Goal: Task Accomplishment & Management: Use online tool/utility

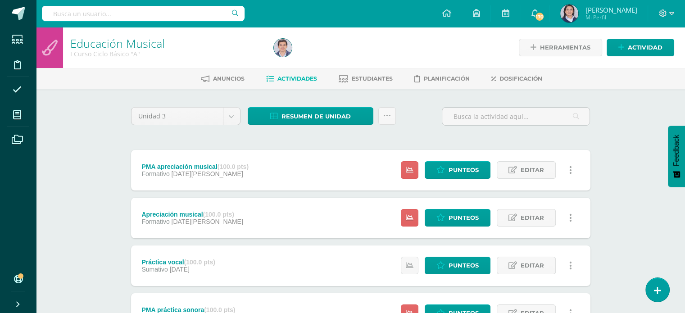
click at [416, 126] on div "Unidad 3 Unidad 1 Unidad 2 Unidad 3 Unidad 4 Resumen de unidad Descargar como H…" at bounding box center [360, 120] width 467 height 26
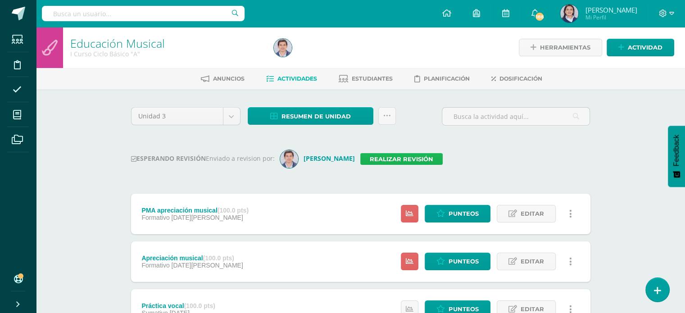
click at [391, 160] on link "Realizar revisión" at bounding box center [401, 159] width 82 height 12
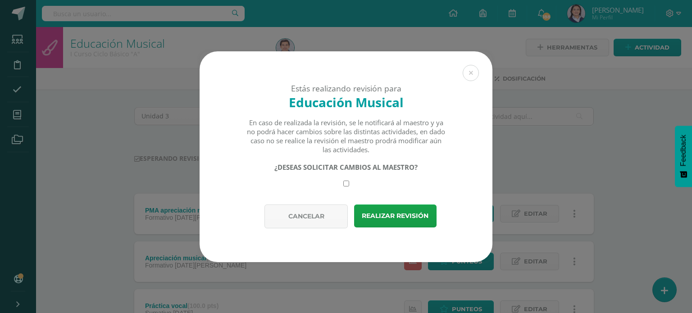
click at [347, 182] on input "checkbox" at bounding box center [346, 184] width 6 height 6
checkbox input "true"
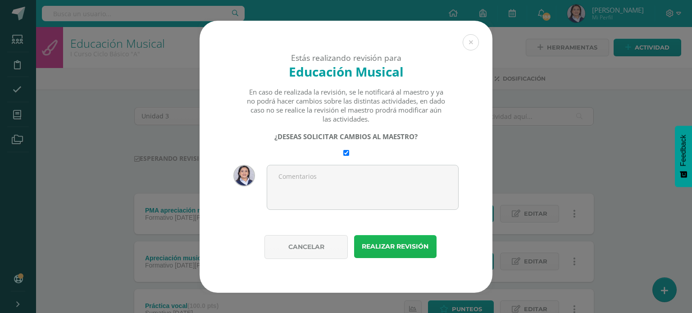
click at [401, 248] on button "Realizar revisión" at bounding box center [395, 246] width 82 height 23
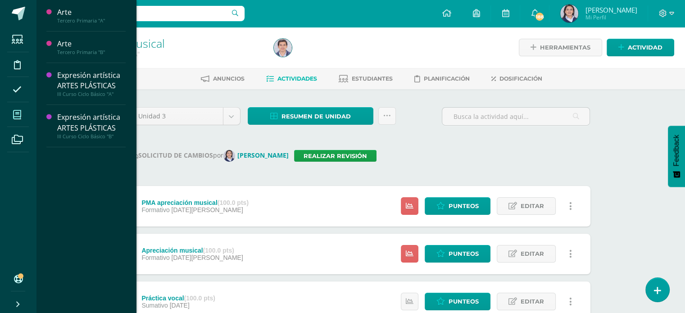
click at [17, 113] on icon at bounding box center [17, 114] width 8 height 9
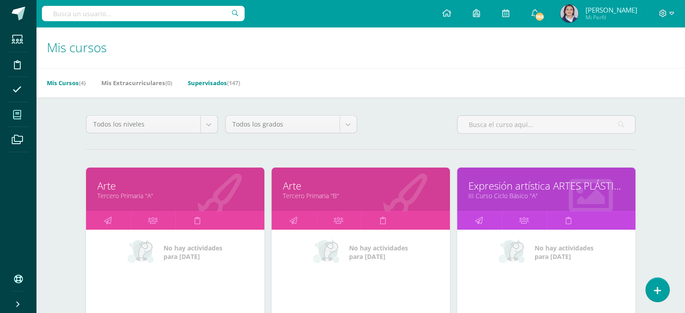
click at [213, 81] on link "Supervisados (147)" at bounding box center [214, 83] width 52 height 14
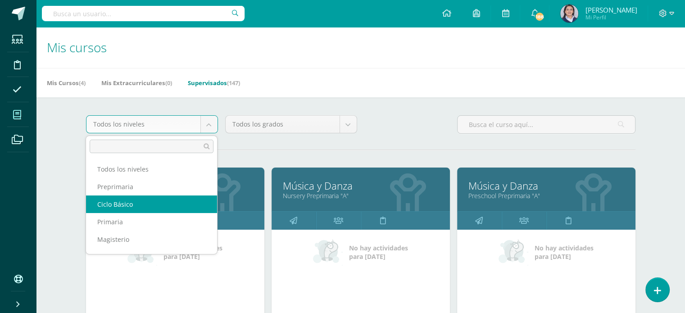
select select "6"
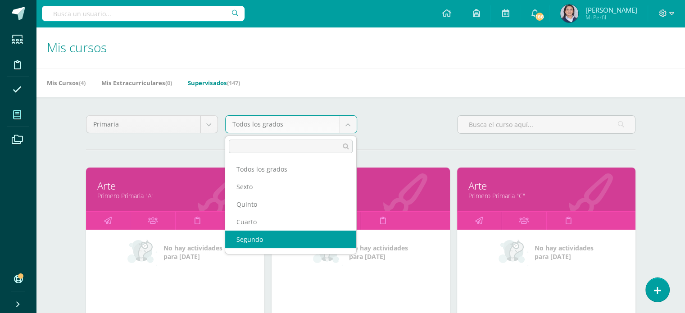
scroll to position [32, 0]
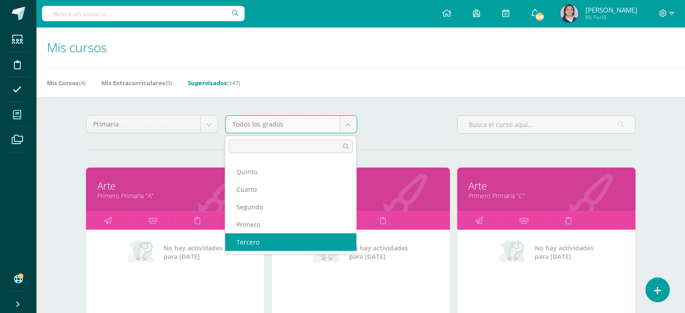
select select "14"
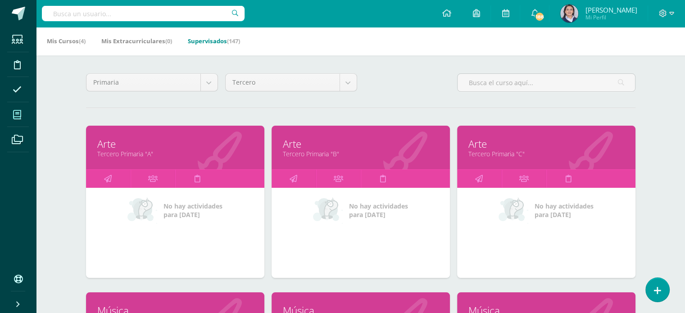
scroll to position [180, 0]
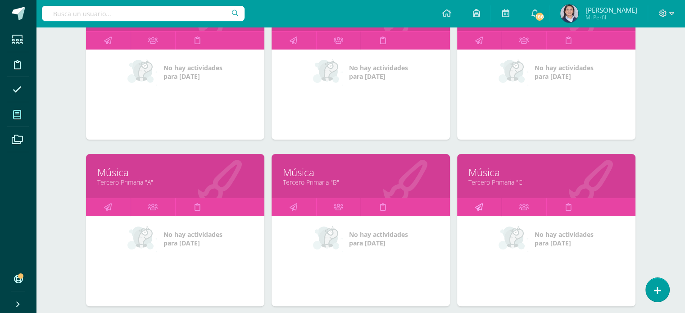
click at [485, 204] on link at bounding box center [479, 207] width 45 height 18
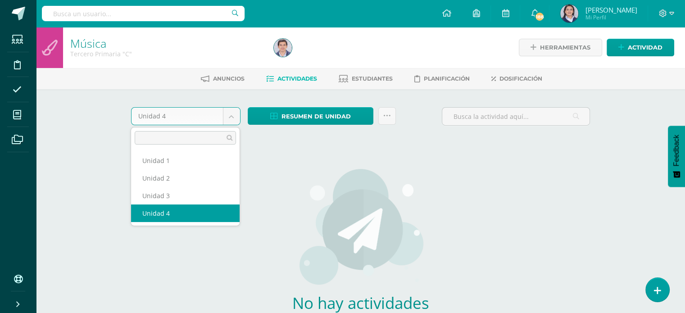
click at [232, 119] on body "Estudiantes Disciplina Asistencia Mis cursos Archivos Soporte Ayuda Reportar un…" at bounding box center [342, 193] width 685 height 387
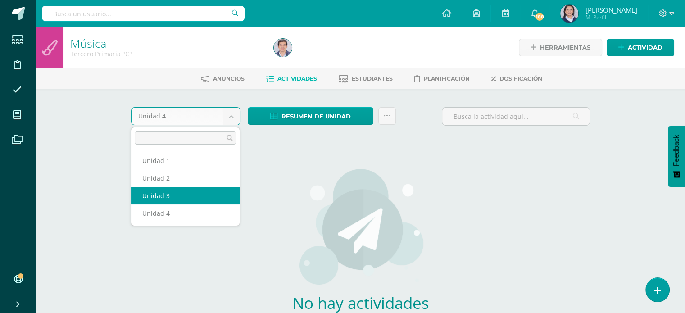
select select "Unidad 3"
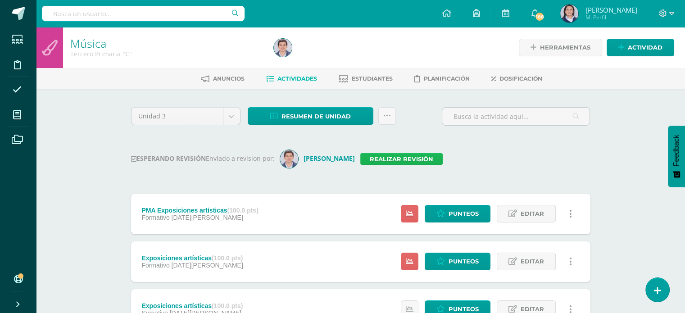
click at [378, 159] on link "Realizar revisión" at bounding box center [401, 159] width 82 height 12
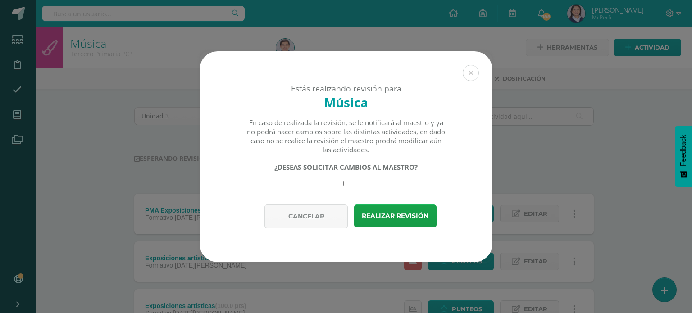
click at [346, 185] on input "checkbox" at bounding box center [346, 184] width 6 height 6
checkbox input "true"
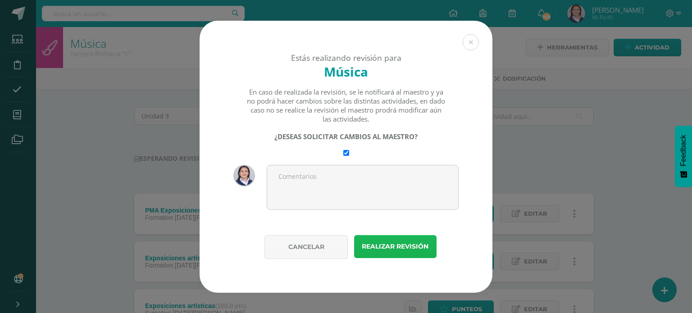
click at [392, 246] on button "Realizar revisión" at bounding box center [395, 246] width 82 height 23
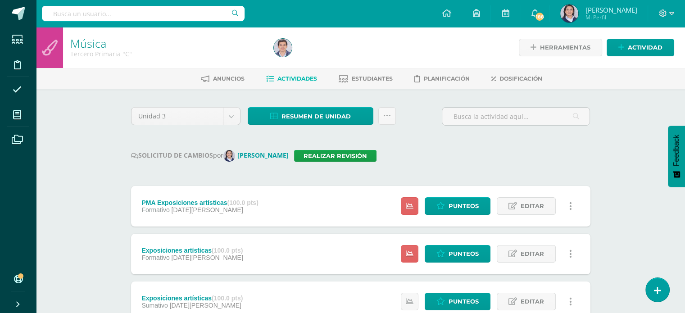
click at [549, 153] on div "SOLICITUD DE CAMBIOS por Claudia Ordóñez Realizar revisión" at bounding box center [360, 156] width 459 height 12
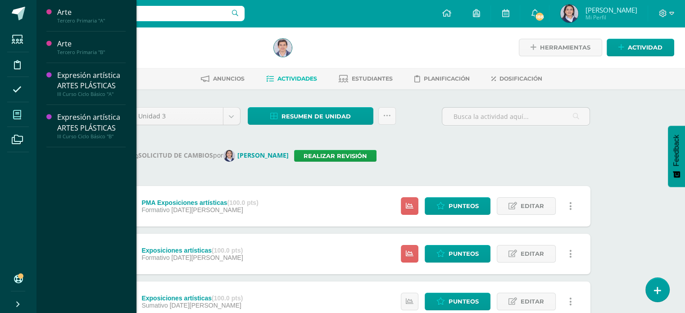
click at [19, 116] on icon at bounding box center [17, 114] width 8 height 9
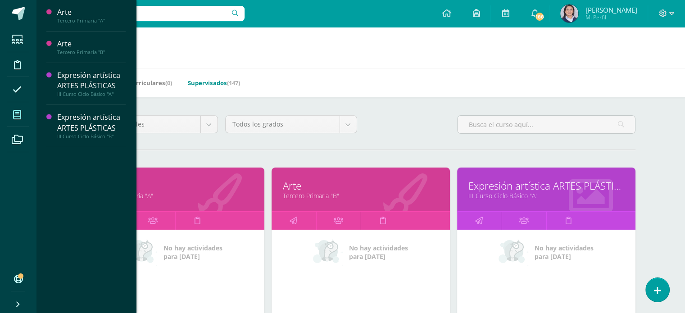
click at [212, 84] on link "Supervisados (147)" at bounding box center [214, 83] width 52 height 14
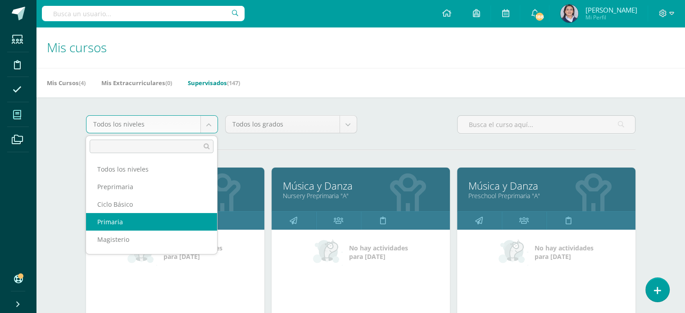
select select "6"
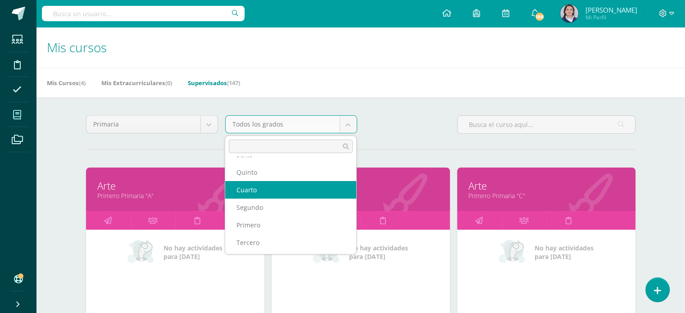
scroll to position [32, 0]
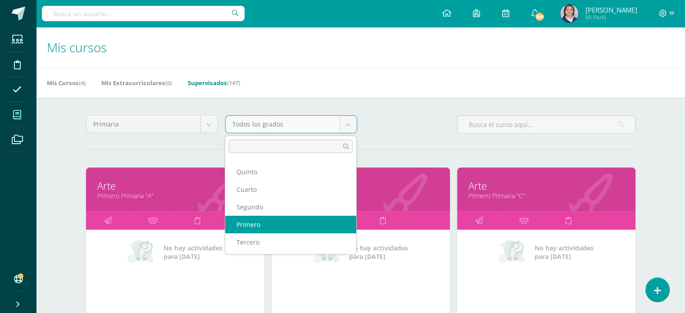
select select "12"
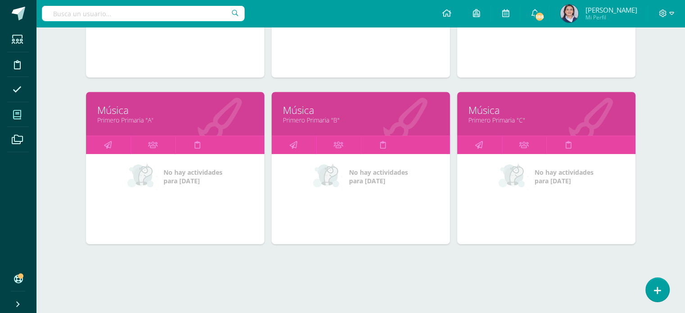
scroll to position [410, 0]
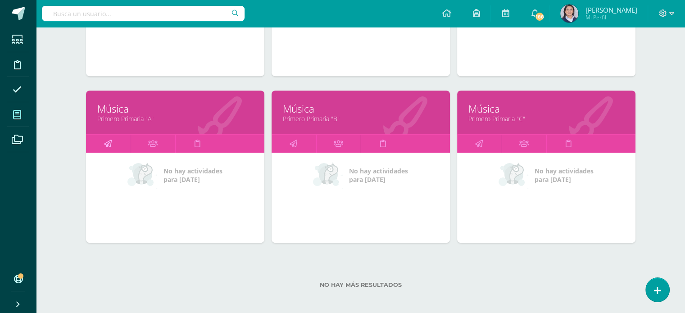
click at [108, 140] on icon at bounding box center [108, 144] width 8 height 18
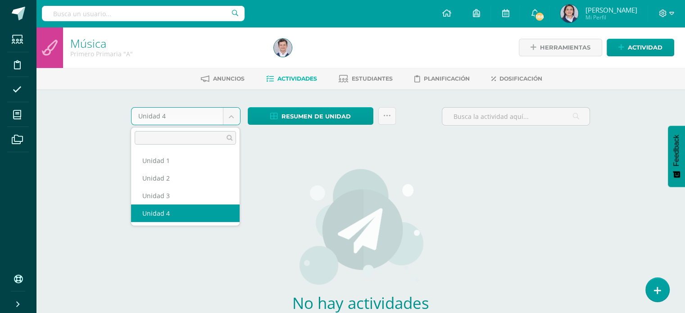
click at [227, 117] on body "Estudiantes Disciplina Asistencia Mis cursos Archivos Soporte Ayuda Reportar un…" at bounding box center [342, 193] width 685 height 387
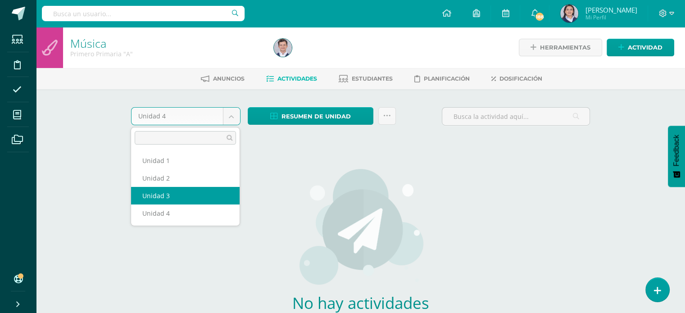
select select "Unidad 3"
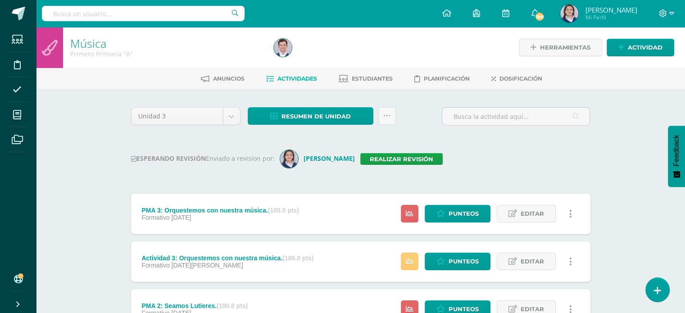
click at [559, 153] on div "ESPERANDO REVISIÓN Enviado a revision por: Claudia Ordóñez Realizar revisión" at bounding box center [360, 159] width 459 height 18
click at [410, 155] on link "Realizar revisión" at bounding box center [401, 159] width 82 height 12
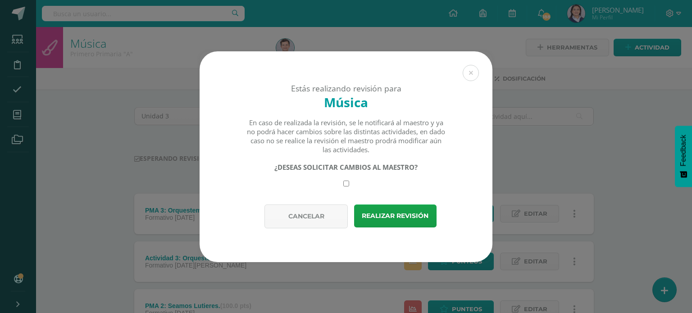
click at [569, 144] on div "Estás realizando revisión para Música En caso de realizada la revisión, se le n…" at bounding box center [346, 156] width 685 height 211
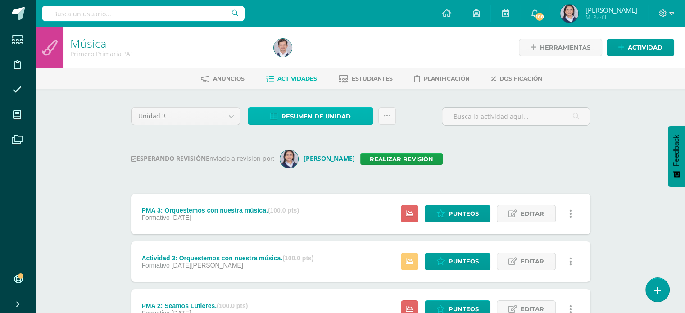
click at [304, 117] on span "Resumen de unidad" at bounding box center [316, 116] width 69 height 17
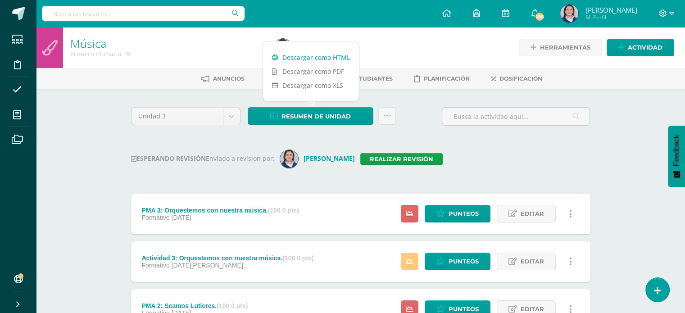
click at [309, 58] on link "Descargar como HTML" at bounding box center [311, 57] width 96 height 14
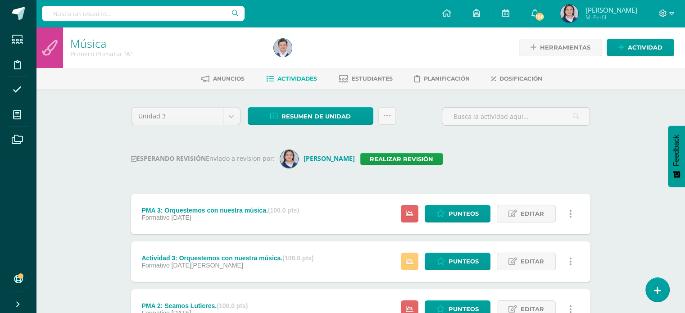
click at [587, 161] on div "ESPERANDO REVISIÓN Enviado a revision por: Claudia Ordóñez Realizar revisión" at bounding box center [360, 159] width 459 height 18
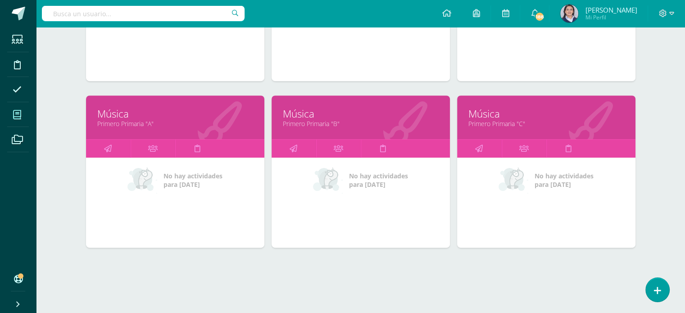
scroll to position [410, 0]
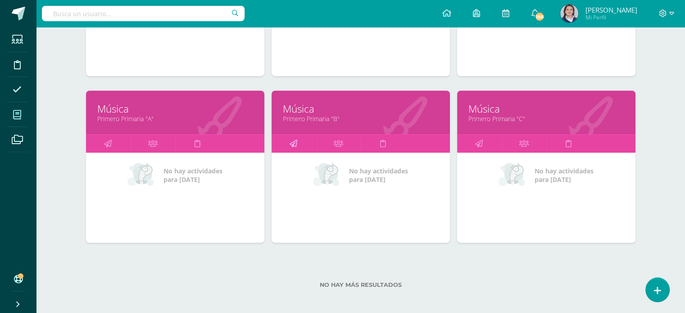
click at [294, 147] on icon at bounding box center [294, 144] width 8 height 18
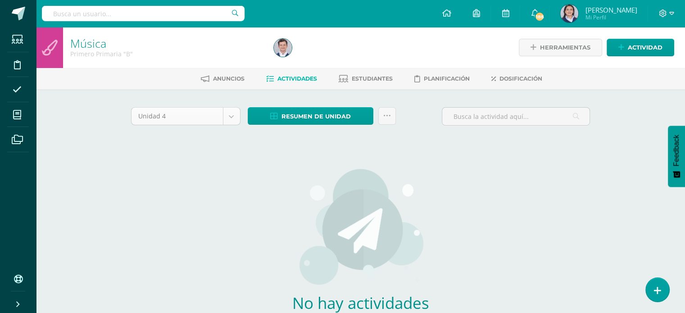
click at [231, 119] on body "Estudiantes Disciplina Asistencia Mis cursos Archivos Soporte Ayuda Reportar un…" at bounding box center [342, 193] width 685 height 387
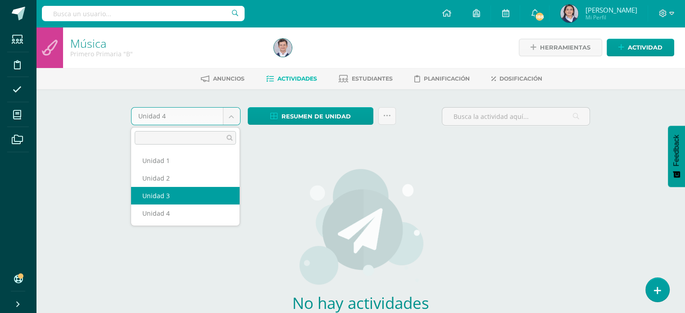
select select "Unidad 3"
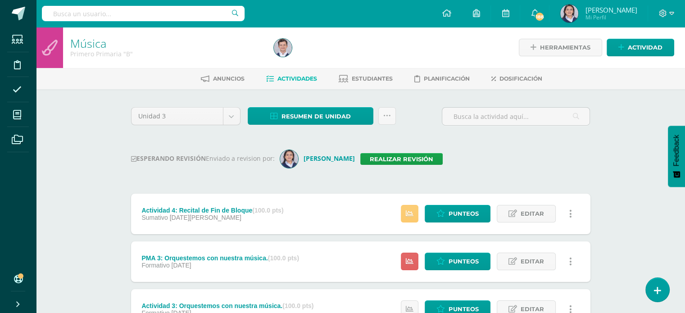
click at [495, 151] on div "ESPERANDO REVISIÓN Enviado a revision por: Claudia Ordóñez Realizar revisión" at bounding box center [360, 159] width 459 height 18
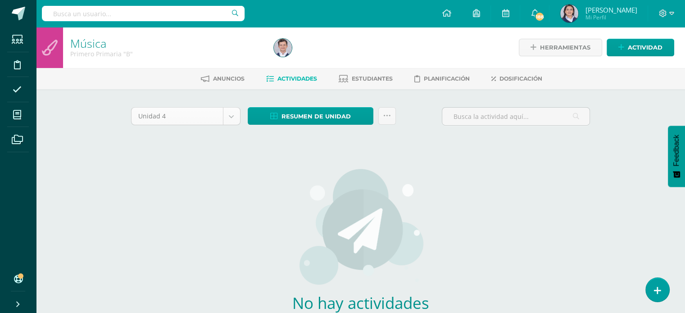
click at [237, 117] on body "Estudiantes Disciplina Asistencia Mis cursos Archivos Soporte Ayuda Reportar un…" at bounding box center [342, 193] width 685 height 387
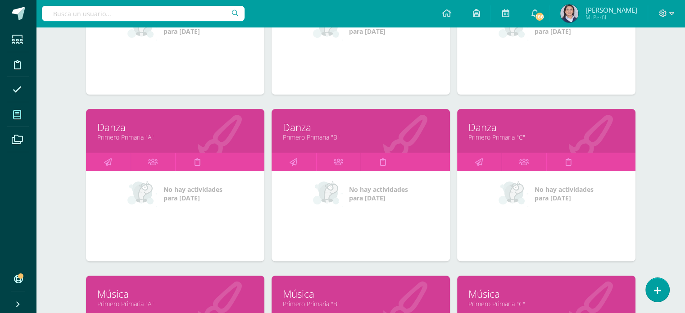
scroll to position [410, 0]
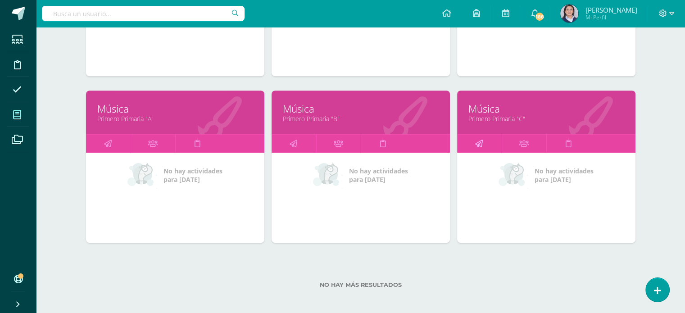
click at [479, 142] on icon at bounding box center [479, 144] width 8 height 18
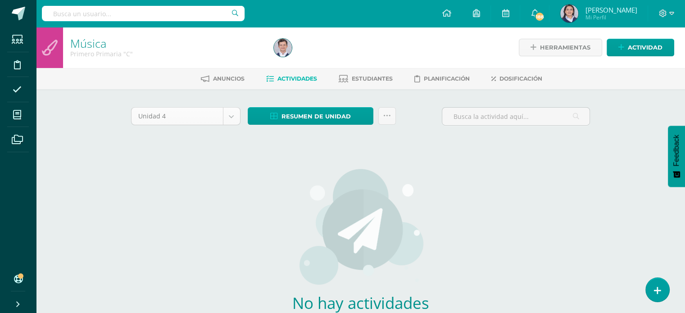
click at [232, 118] on body "Estudiantes Disciplina Asistencia Mis cursos Archivos Soporte Ayuda Reportar un…" at bounding box center [342, 193] width 685 height 387
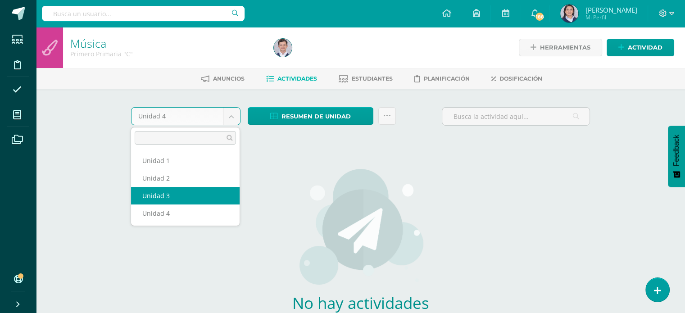
select select "Unidad 3"
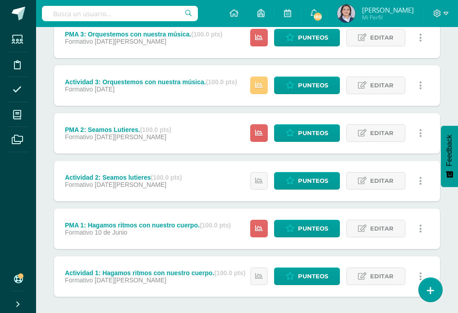
scroll to position [225, 0]
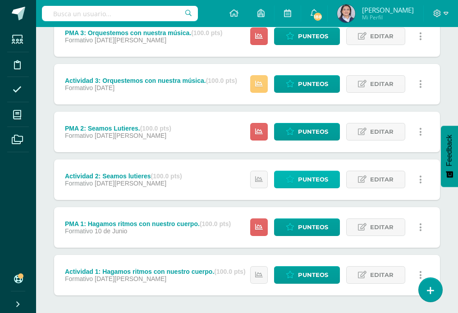
click at [324, 181] on span "Punteos" at bounding box center [313, 179] width 30 height 17
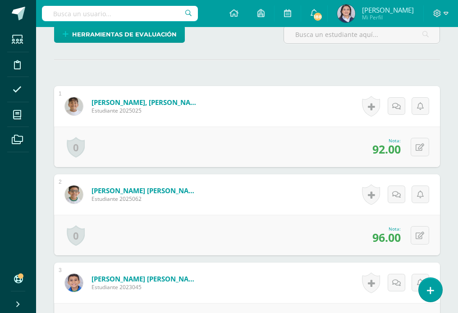
scroll to position [226, 0]
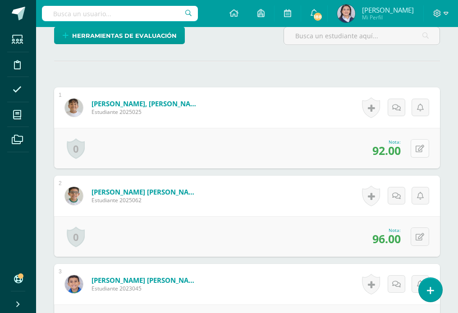
click at [415, 148] on button at bounding box center [419, 148] width 18 height 18
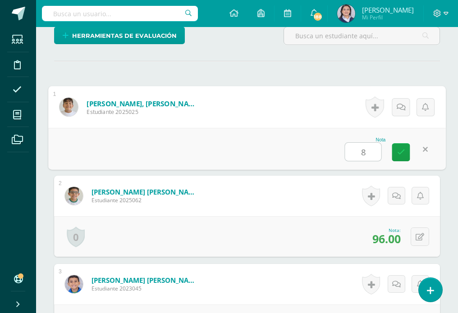
type input "88"
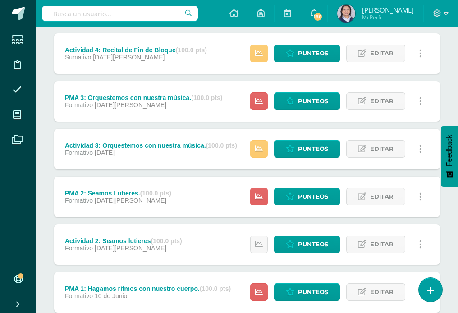
scroll to position [135, 0]
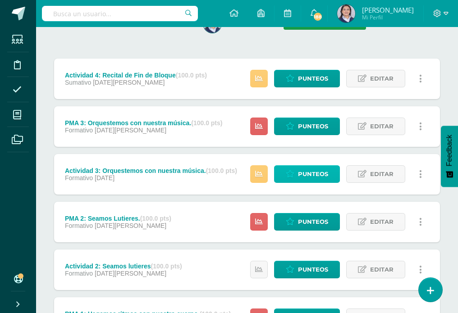
click at [315, 175] on span "Punteos" at bounding box center [313, 174] width 30 height 17
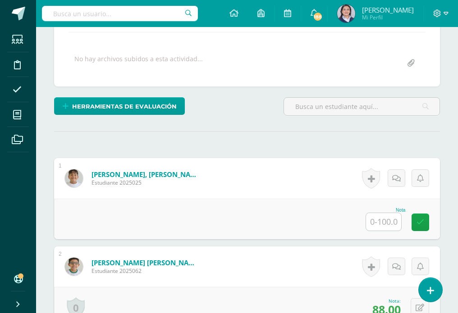
scroll to position [180, 0]
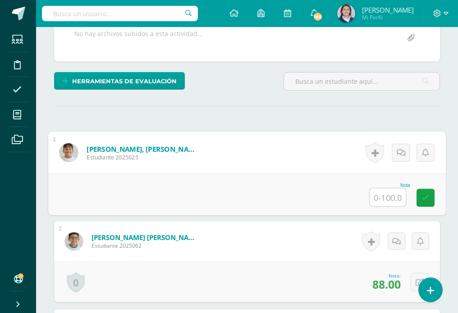
click at [384, 196] on input "text" at bounding box center [387, 197] width 36 height 18
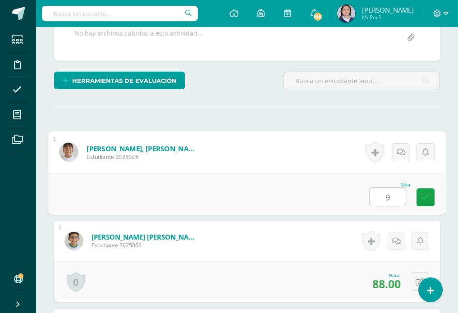
type input "92"
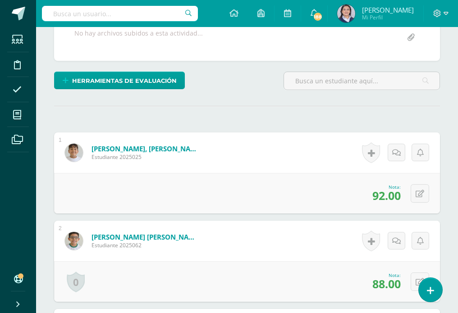
scroll to position [0, 0]
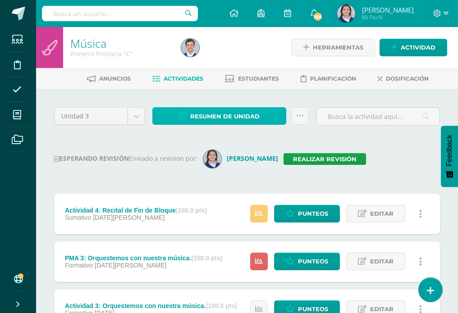
click at [210, 115] on span "Resumen de unidad" at bounding box center [224, 116] width 69 height 17
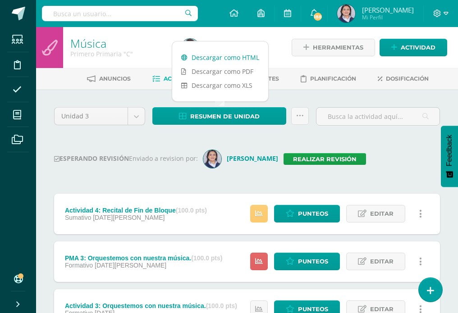
click at [218, 56] on link "Descargar como HTML" at bounding box center [220, 57] width 96 height 14
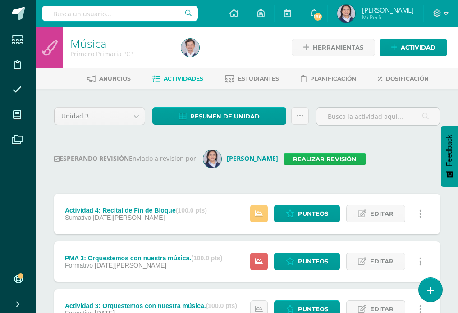
click at [332, 160] on link "Realizar revisión" at bounding box center [324, 159] width 82 height 12
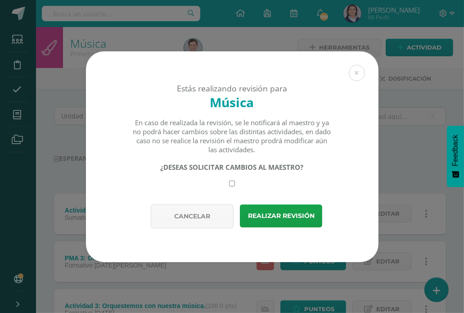
click at [419, 161] on div "Estás realizando revisión para Música En caso de realizada la revisión, se le n…" at bounding box center [232, 156] width 457 height 211
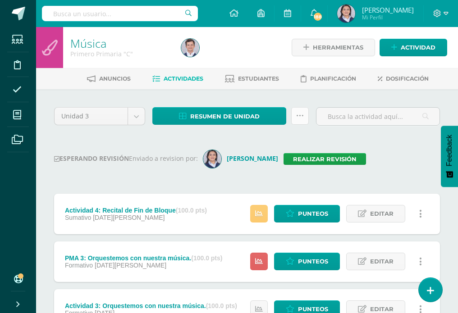
click at [306, 114] on link at bounding box center [300, 116] width 18 height 18
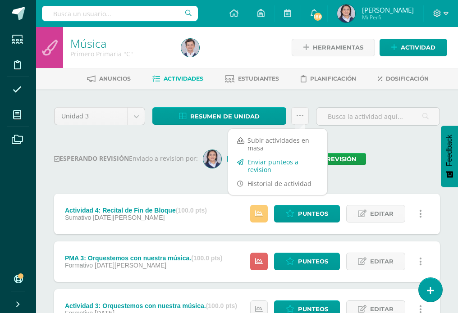
click at [290, 163] on link "Enviar punteos a revision" at bounding box center [277, 166] width 99 height 22
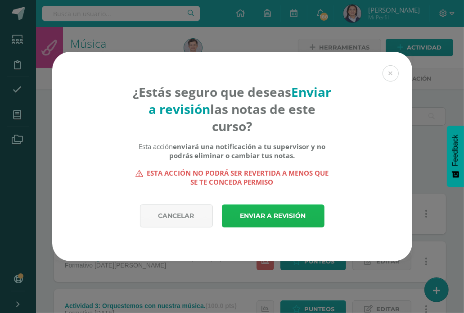
click at [312, 223] on link "Enviar a revisión" at bounding box center [273, 215] width 103 height 23
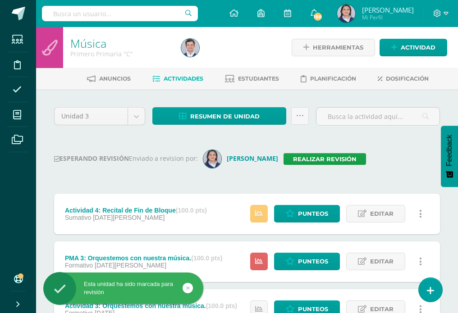
click at [410, 165] on div "ESPERANDO REVISIÓN Enviado a revision por: Claudia Ordóñez Realizar revisión" at bounding box center [247, 159] width 386 height 18
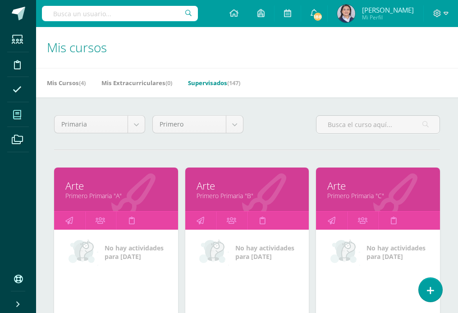
click at [286, 124] on div "Primaria Todos los niveles Preprimaria Ciclo Básico Primaria Magisterio Bachill…" at bounding box center [246, 128] width 393 height 26
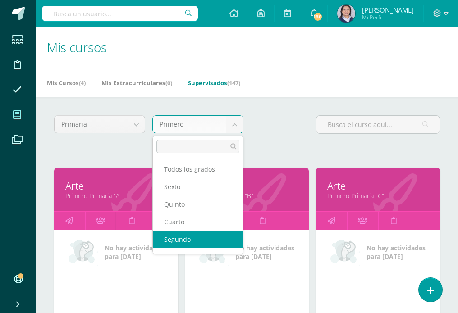
select select "13"
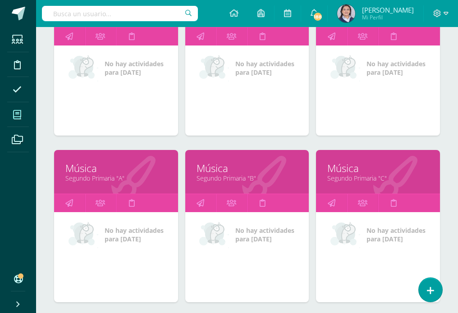
scroll to position [360, 0]
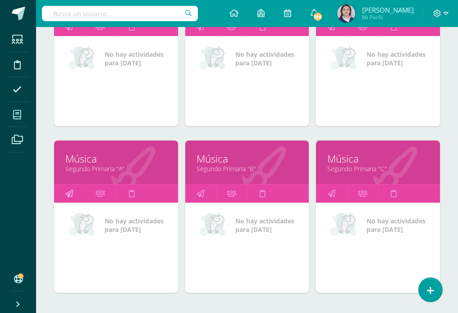
click at [73, 192] on link at bounding box center [69, 194] width 31 height 18
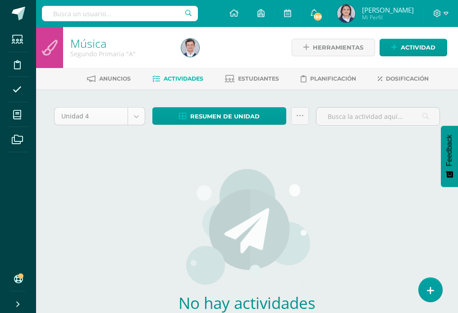
click at [140, 116] on body "Estudiantes Disciplina Asistencia Mis cursos Archivos Soporte Ayuda Reportar un…" at bounding box center [229, 193] width 458 height 387
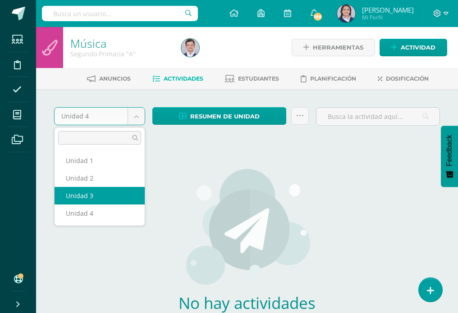
select select "Unidad 3"
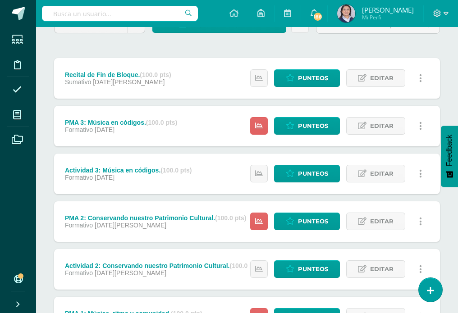
scroll to position [90, 0]
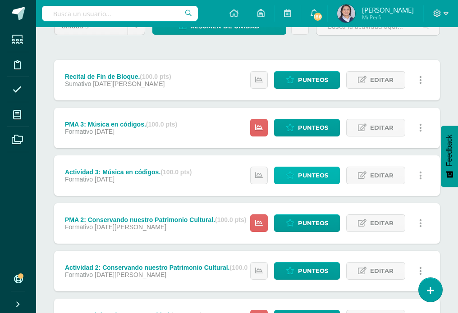
click at [329, 174] on link "Punteos" at bounding box center [307, 176] width 66 height 18
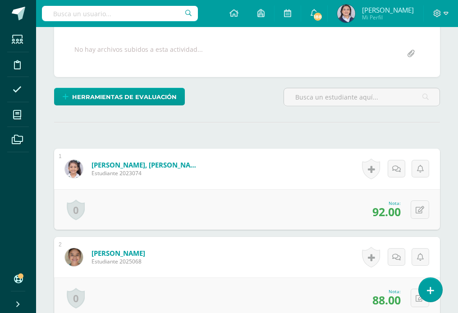
scroll to position [181, 0]
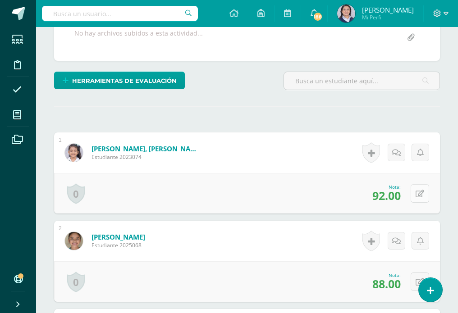
click at [418, 194] on button at bounding box center [419, 193] width 18 height 18
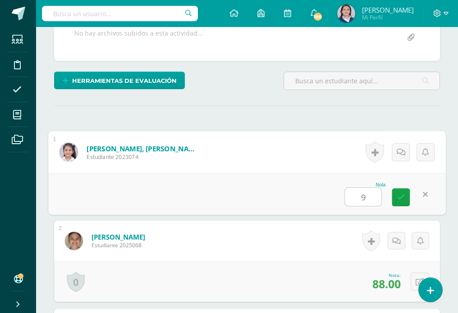
type input "96"
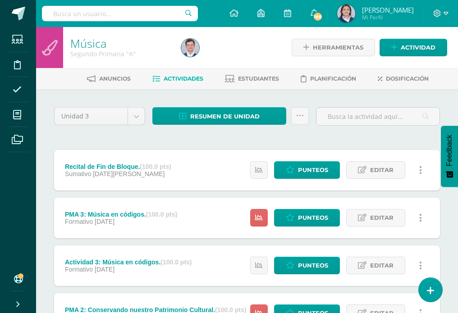
scroll to position [223, 0]
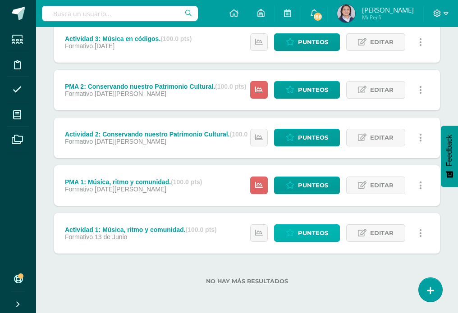
click at [308, 228] on span "Punteos" at bounding box center [313, 233] width 30 height 17
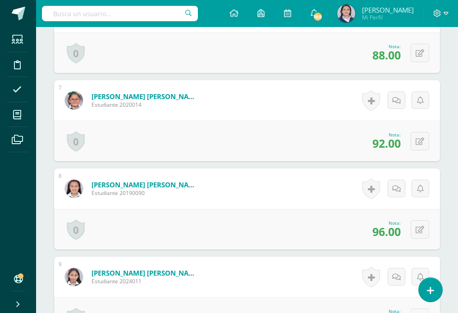
scroll to position [766, 0]
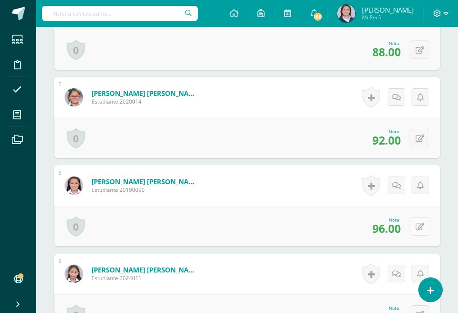
click at [422, 219] on button at bounding box center [419, 226] width 18 height 18
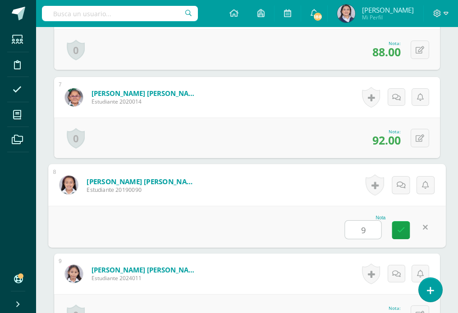
type input "92"
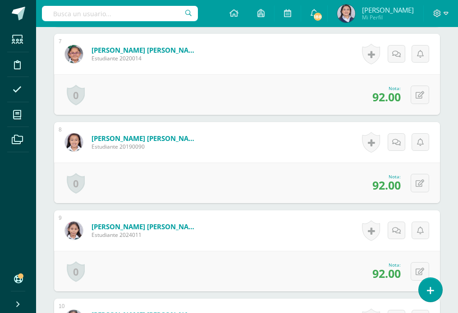
scroll to position [811, 0]
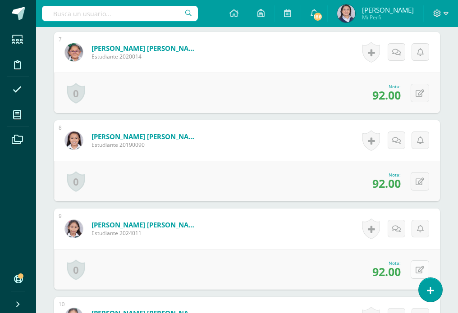
click at [417, 265] on button at bounding box center [419, 269] width 18 height 18
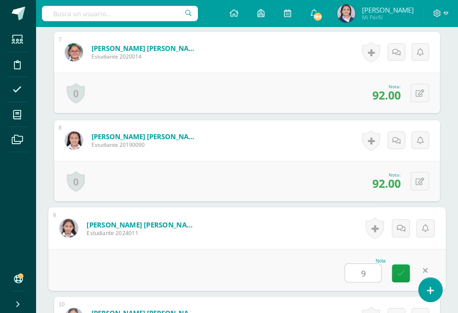
type input "96"
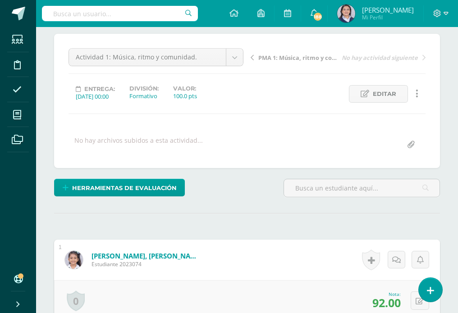
scroll to position [0, 0]
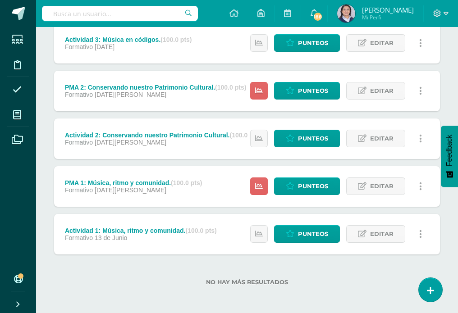
scroll to position [223, 0]
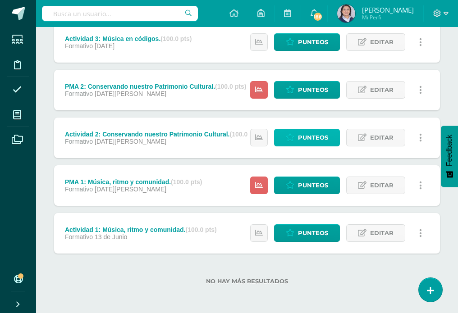
click at [304, 135] on span "Punteos" at bounding box center [313, 137] width 30 height 17
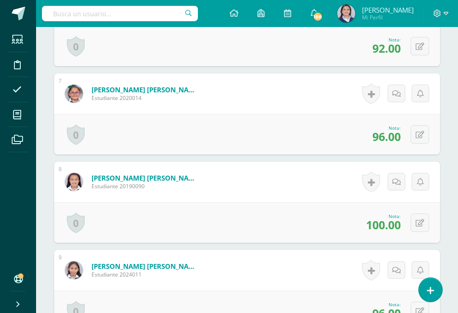
scroll to position [766, 0]
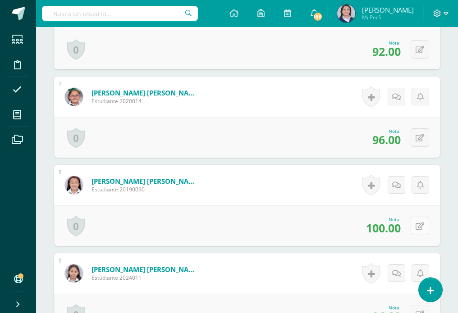
click at [416, 226] on button at bounding box center [419, 226] width 18 height 18
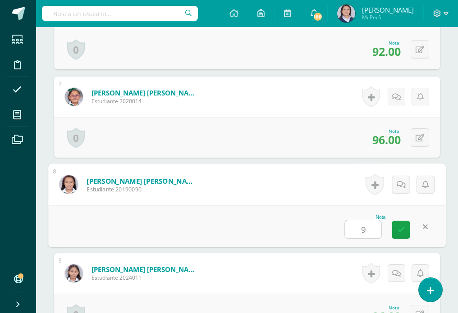
type input "96"
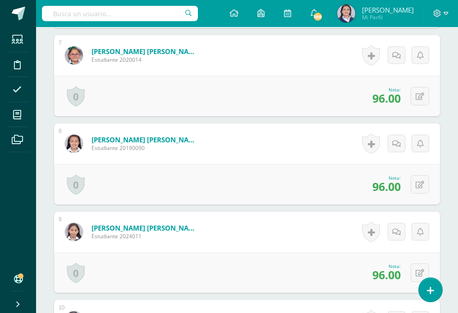
scroll to position [811, 0]
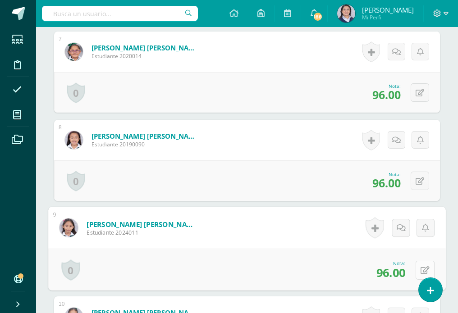
click at [421, 269] on icon at bounding box center [424, 270] width 9 height 8
type input "100."
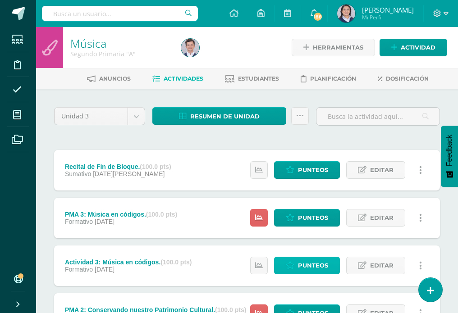
click at [309, 266] on span "Punteos" at bounding box center [313, 265] width 30 height 17
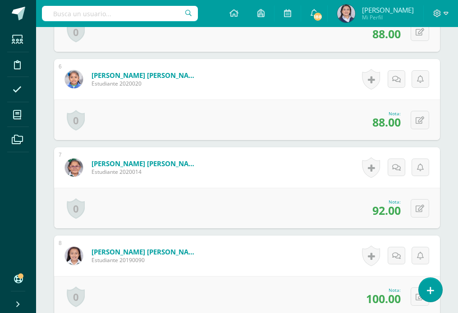
scroll to position [721, 0]
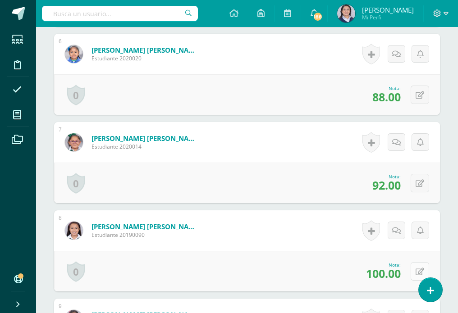
click at [420, 268] on button at bounding box center [419, 271] width 18 height 18
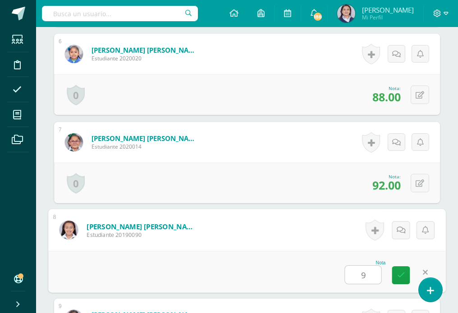
type input "92"
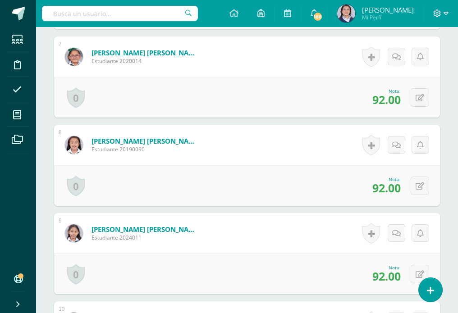
scroll to position [811, 0]
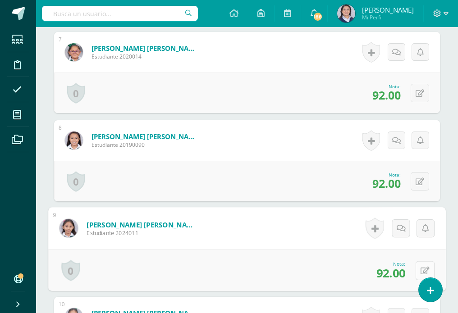
click at [427, 266] on button at bounding box center [424, 270] width 19 height 19
type input "100"
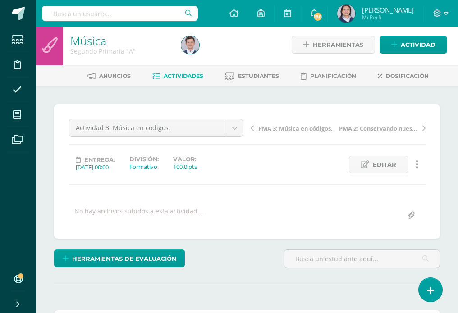
scroll to position [0, 0]
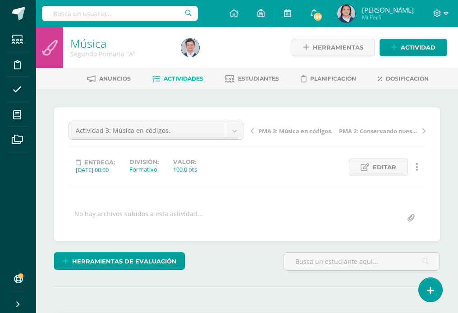
click at [185, 81] on span "Actividades" at bounding box center [184, 78] width 40 height 7
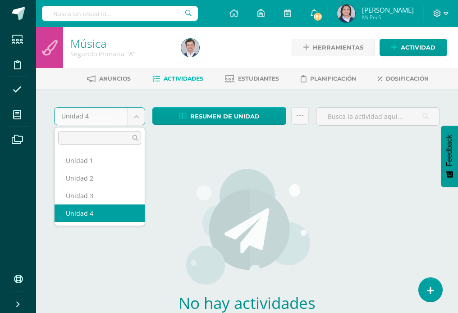
click at [142, 115] on body "Estudiantes Disciplina Asistencia Mis cursos Archivos Soporte Ayuda Reportar un…" at bounding box center [229, 193] width 458 height 387
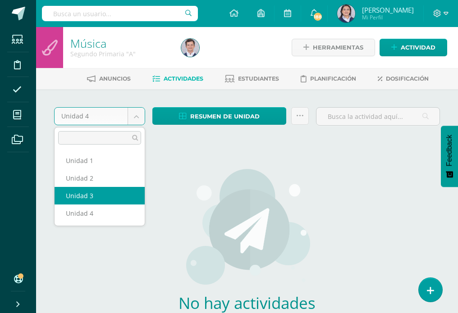
select select "Unidad 3"
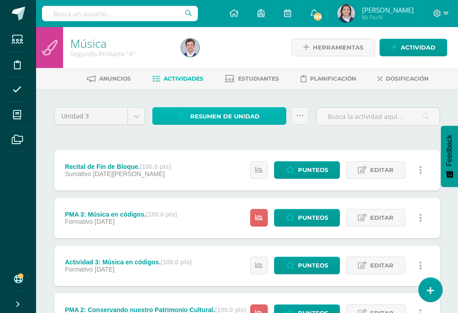
click at [253, 113] on span "Resumen de unidad" at bounding box center [224, 116] width 69 height 17
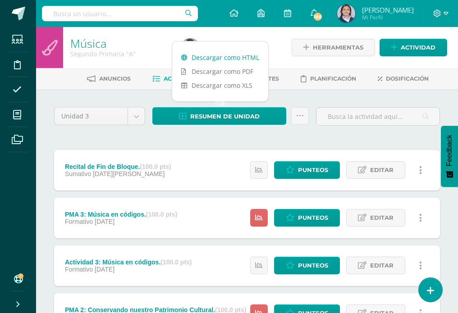
click at [238, 56] on link "Descargar como HTML" at bounding box center [220, 57] width 96 height 14
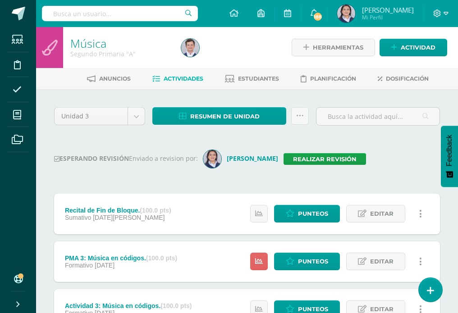
click at [92, 15] on input "text" at bounding box center [120, 13] width 156 height 15
type input "segundo"
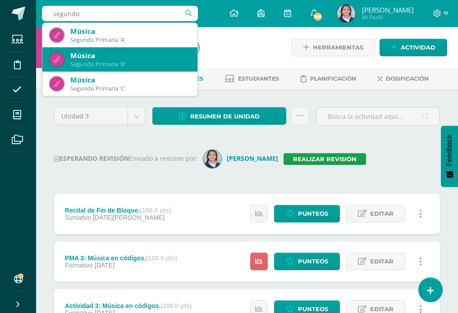
click at [115, 61] on div "Segundo Primaria 'B'" at bounding box center [130, 64] width 120 height 8
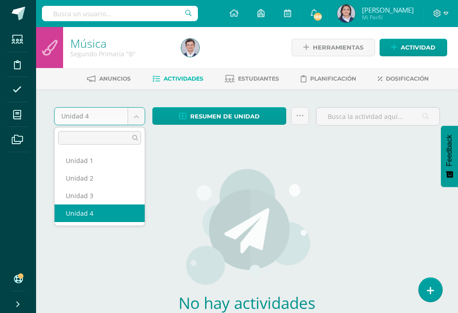
click at [133, 117] on body "Estudiantes Disciplina Asistencia Mis cursos Archivos Soporte Ayuda Reportar un…" at bounding box center [229, 193] width 458 height 387
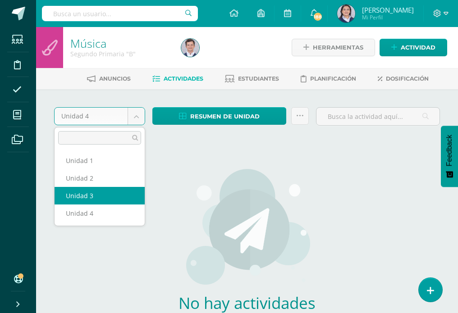
select select "Unidad 3"
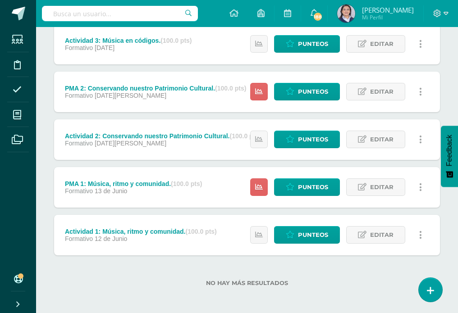
scroll to position [176, 0]
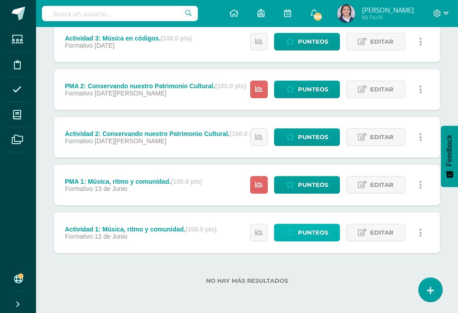
click at [323, 237] on span "Punteos" at bounding box center [313, 232] width 30 height 17
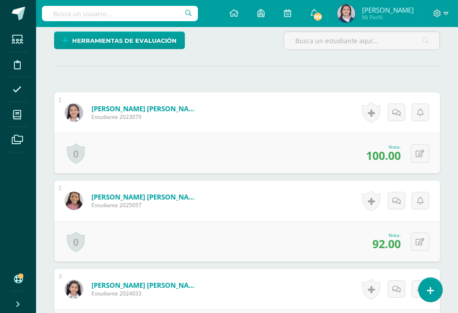
scroll to position [223, 0]
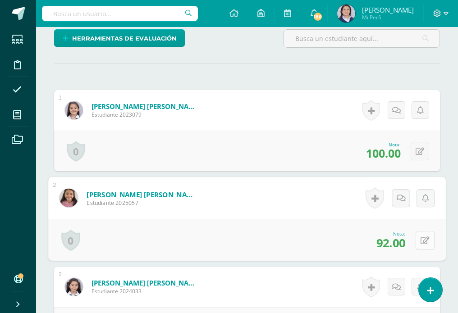
click at [422, 237] on icon at bounding box center [424, 240] width 9 height 8
click at [399, 239] on icon at bounding box center [401, 243] width 8 height 8
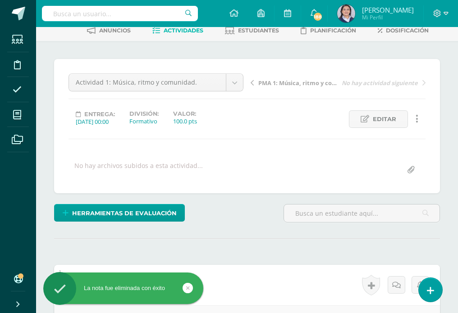
scroll to position [0, 0]
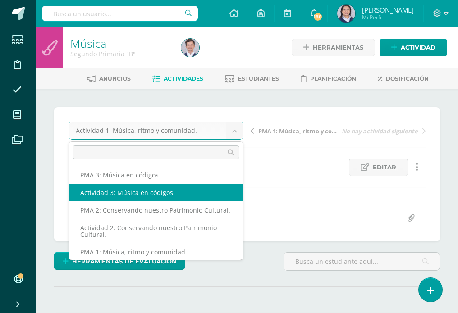
select select "/dashboard/teacher/grade-activity/257743/"
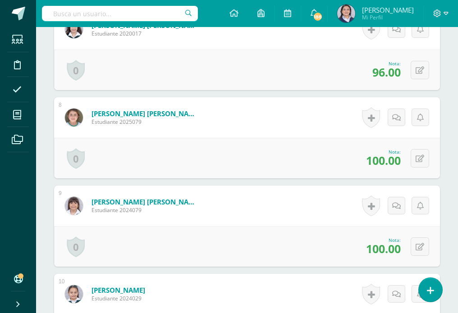
scroll to position [823, 0]
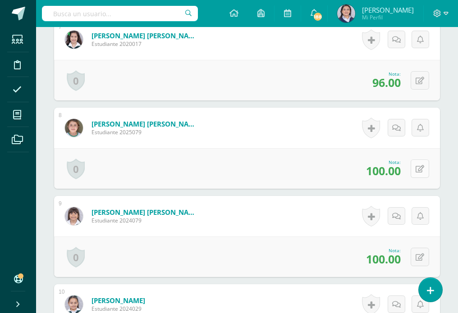
click at [413, 168] on div "0 Logros Logros obtenidos Aún no hay logros agregados Nota: 100.00" at bounding box center [247, 168] width 386 height 41
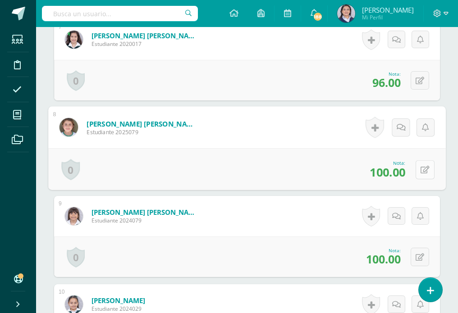
click at [427, 171] on icon at bounding box center [424, 170] width 9 height 8
type input "92"
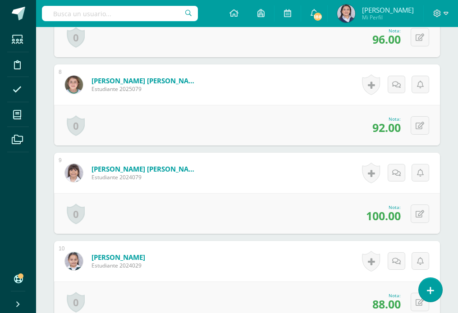
scroll to position [868, 0]
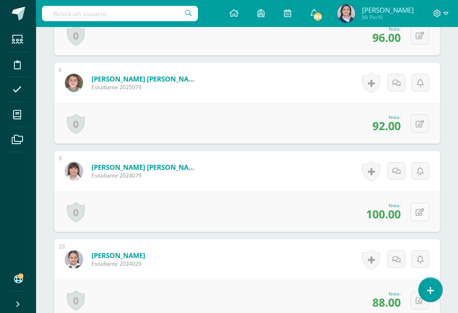
click at [422, 210] on icon at bounding box center [419, 213] width 9 height 8
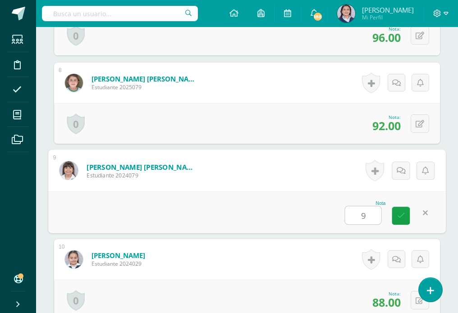
type input "92"
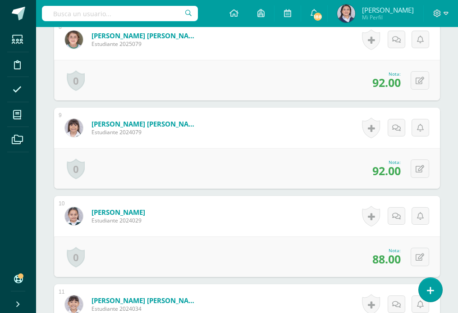
scroll to position [913, 0]
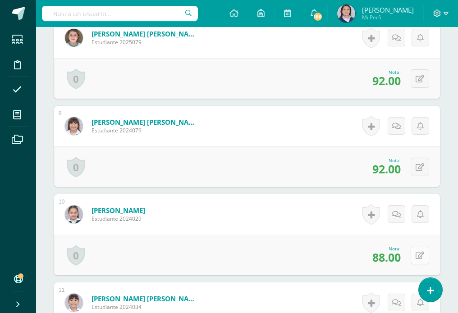
click at [417, 254] on button at bounding box center [419, 255] width 18 height 18
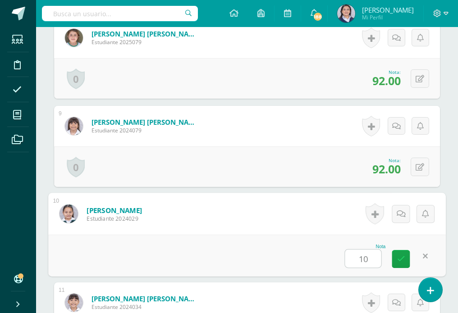
type input "100"
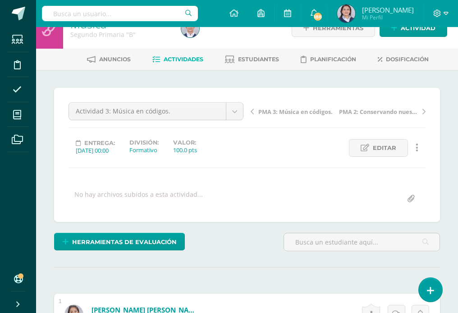
scroll to position [0, 0]
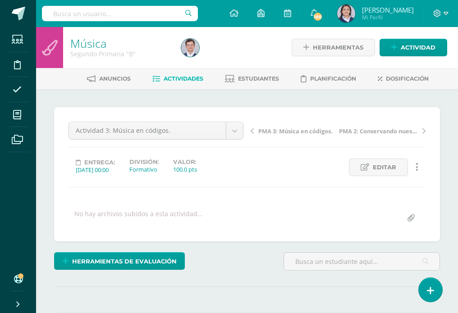
click at [182, 77] on span "Actividades" at bounding box center [184, 78] width 40 height 7
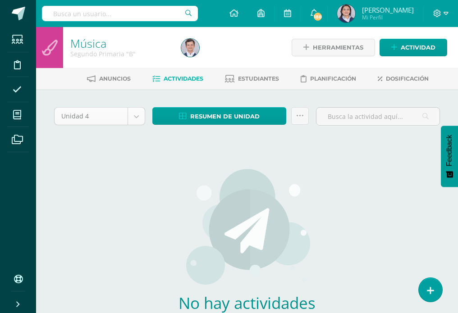
click at [141, 116] on body "Estudiantes Disciplina Asistencia Mis cursos Archivos Soporte Ayuda Reportar un…" at bounding box center [229, 193] width 458 height 387
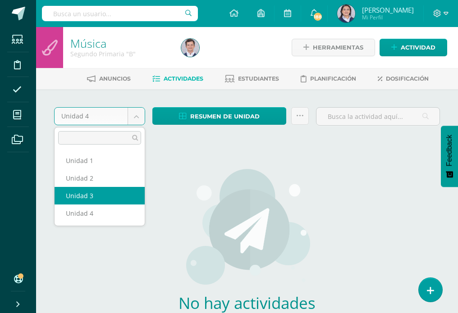
select select "Unidad 3"
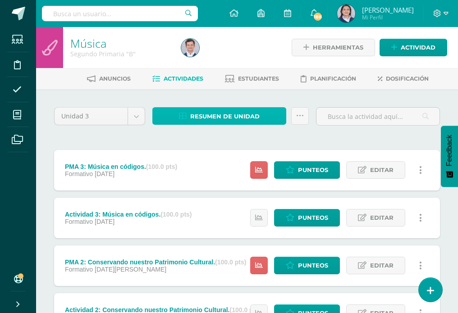
click at [236, 120] on span "Resumen de unidad" at bounding box center [224, 116] width 69 height 17
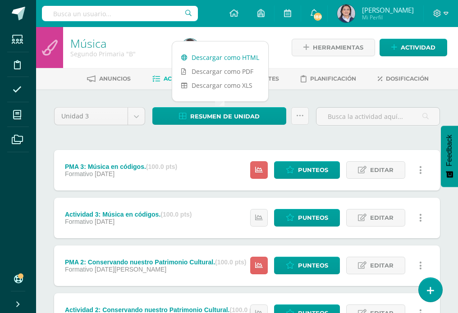
click at [236, 62] on link "Descargar como HTML" at bounding box center [220, 57] width 96 height 14
click at [299, 115] on icon at bounding box center [300, 116] width 8 height 8
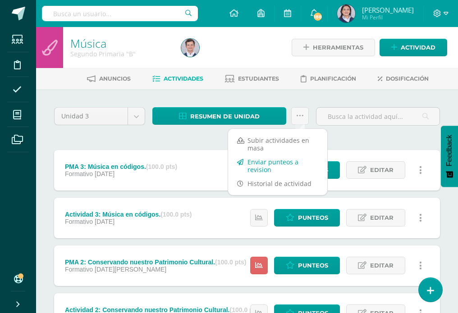
click at [259, 169] on link "Enviar punteos a revision" at bounding box center [277, 166] width 99 height 22
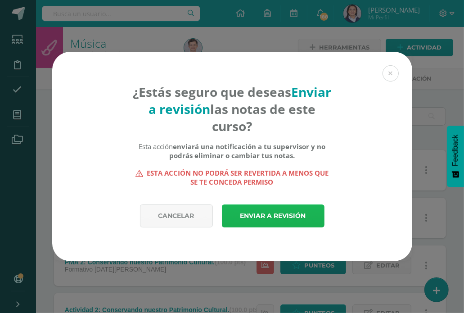
click at [269, 216] on link "Enviar a revisión" at bounding box center [273, 215] width 103 height 23
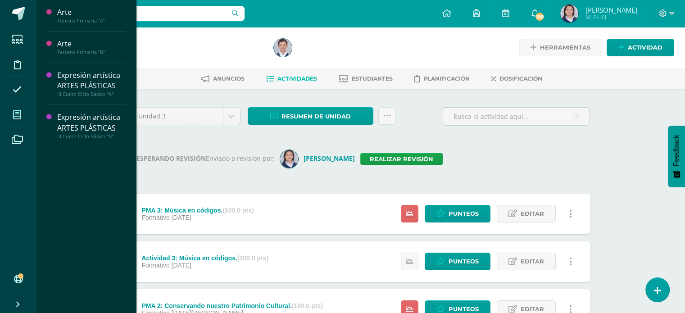
click at [18, 117] on icon at bounding box center [17, 114] width 8 height 9
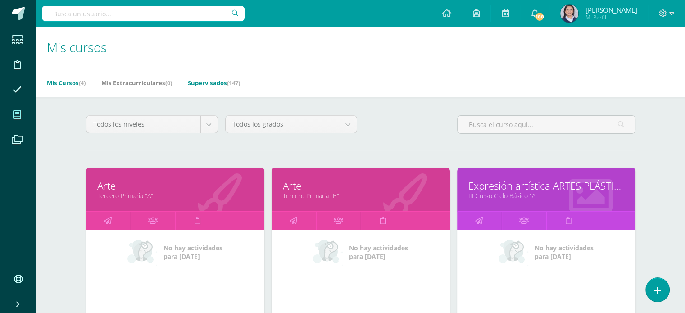
click at [211, 84] on link "Supervisados (147)" at bounding box center [214, 83] width 52 height 14
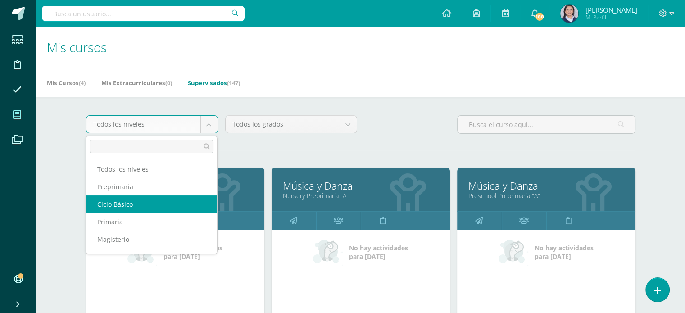
select select "7"
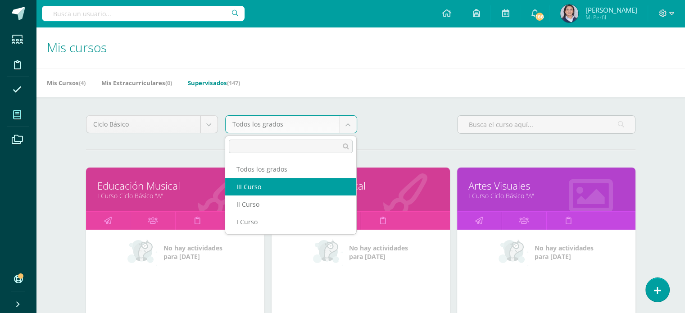
select select "20"
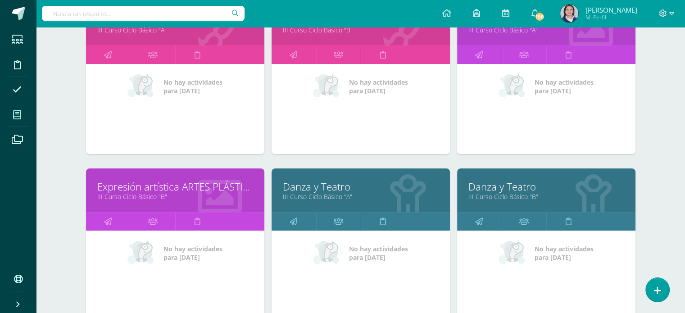
scroll to position [167, 0]
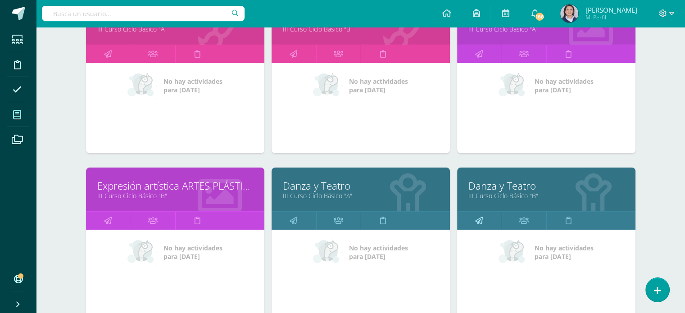
click at [482, 218] on icon at bounding box center [479, 221] width 8 height 18
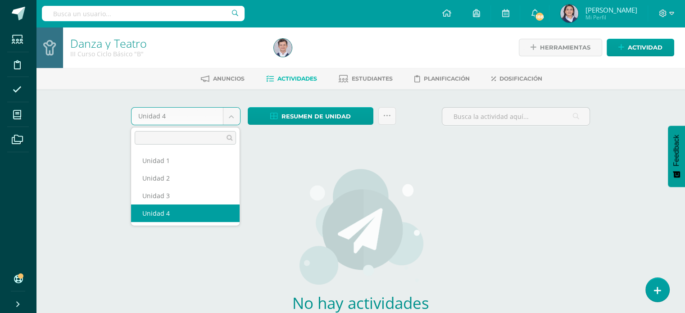
click at [228, 114] on body "Estudiantes Disciplina Asistencia Mis cursos Archivos Soporte Ayuda Reportar un…" at bounding box center [342, 193] width 685 height 387
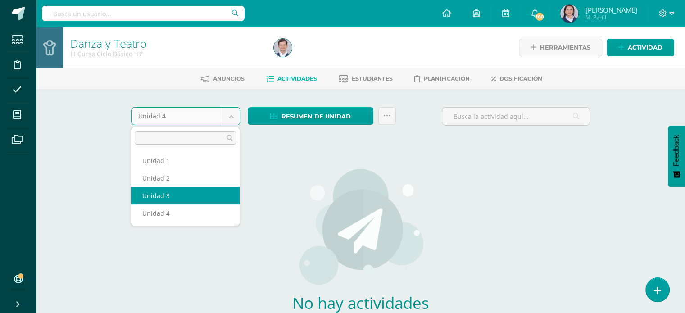
select select "Unidad 3"
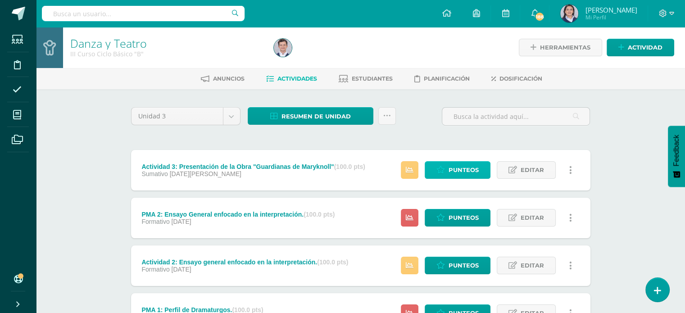
click at [454, 168] on span "Punteos" at bounding box center [464, 170] width 30 height 17
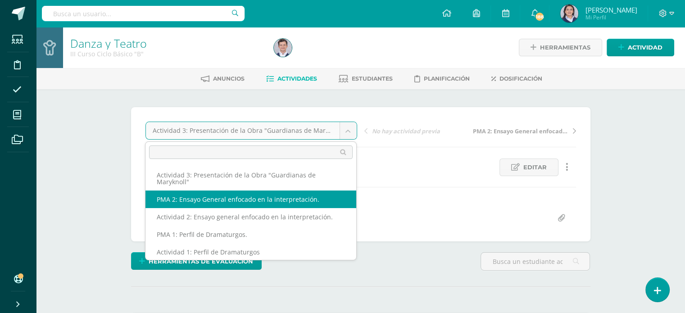
scroll to position [0, 0]
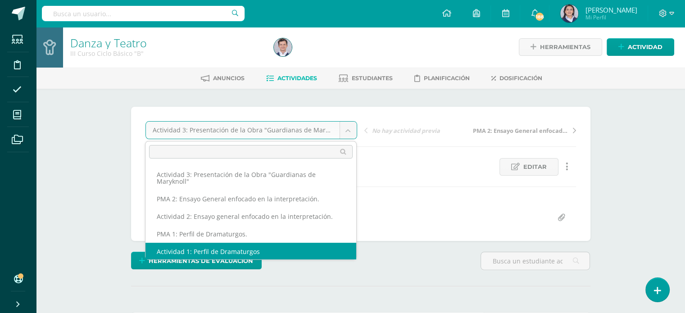
select select "/dashboard/teacher/grade-activity/257889/"
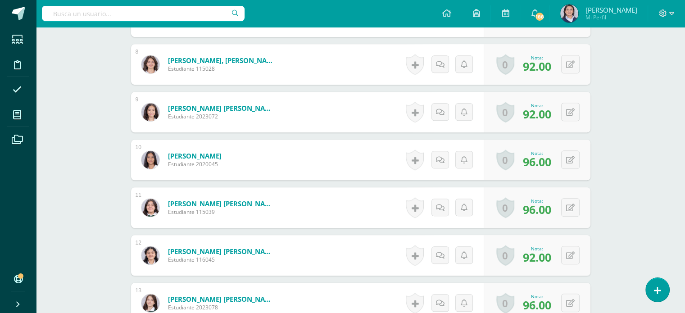
scroll to position [604, 0]
click at [569, 207] on button at bounding box center [576, 207] width 19 height 19
click at [640, 187] on div "Danza y Teatro III Curso Ciclo Básico "B" Herramientas Detalle de asistencias A…" at bounding box center [360, 139] width 649 height 1432
